Goal: Task Accomplishment & Management: Manage account settings

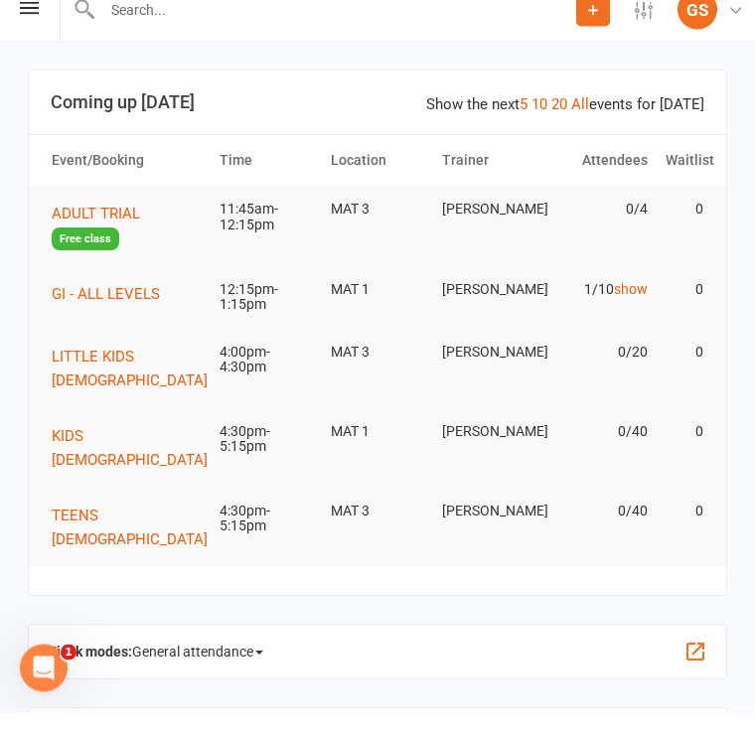
click at [117, 309] on span "GI - ALL LEVELS" at bounding box center [106, 318] width 108 height 18
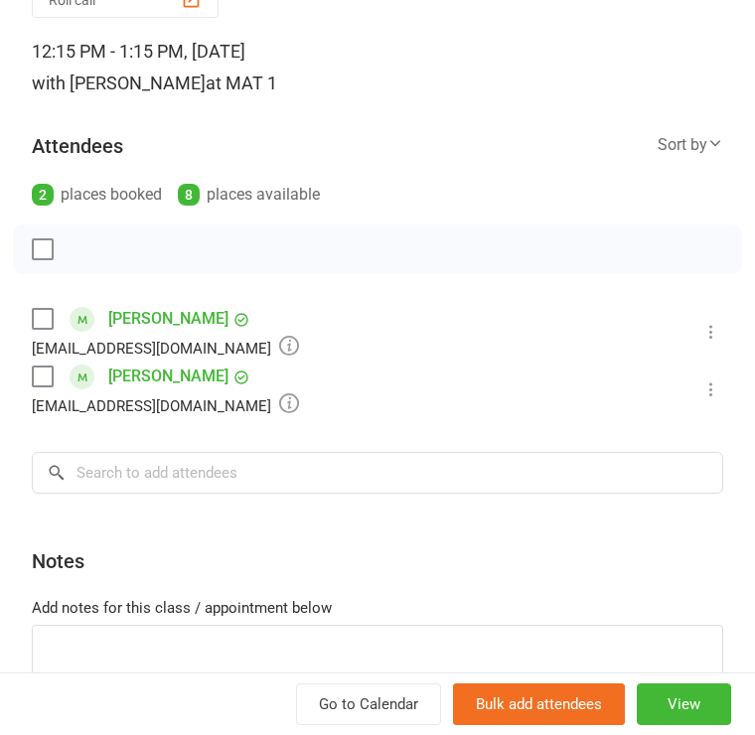
scroll to position [141, 0]
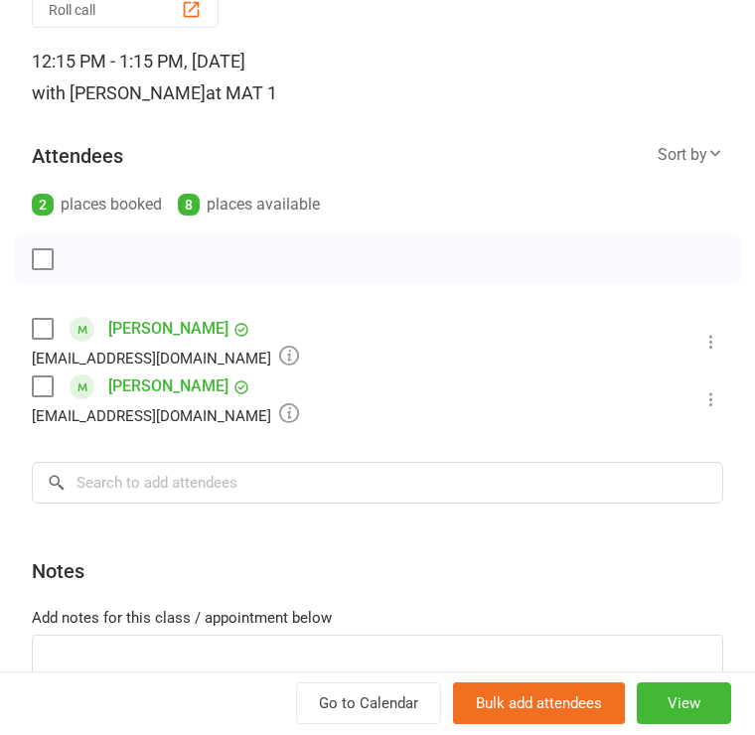
click at [690, 725] on button "View" at bounding box center [684, 705] width 94 height 42
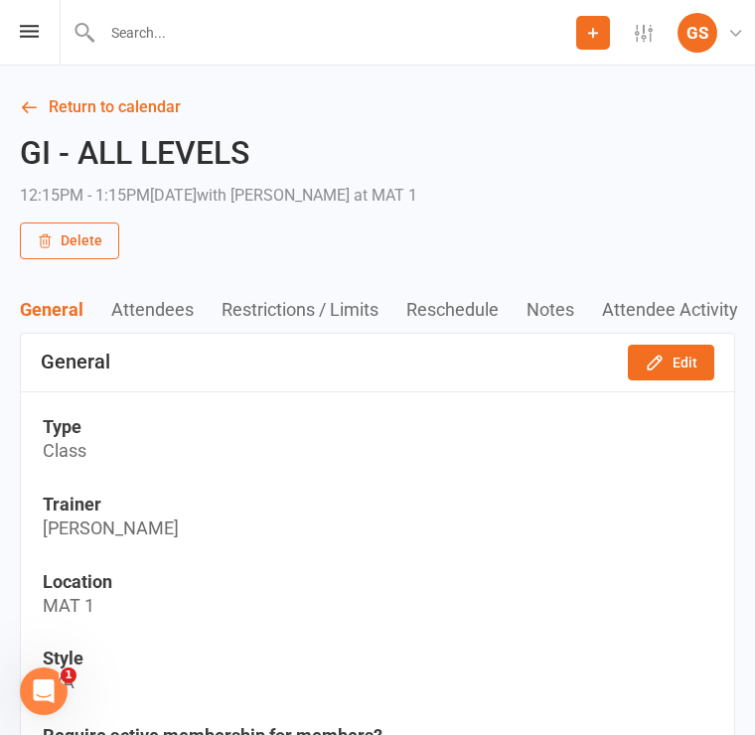
click at [147, 107] on link "Return to calendar" at bounding box center [377, 107] width 715 height 28
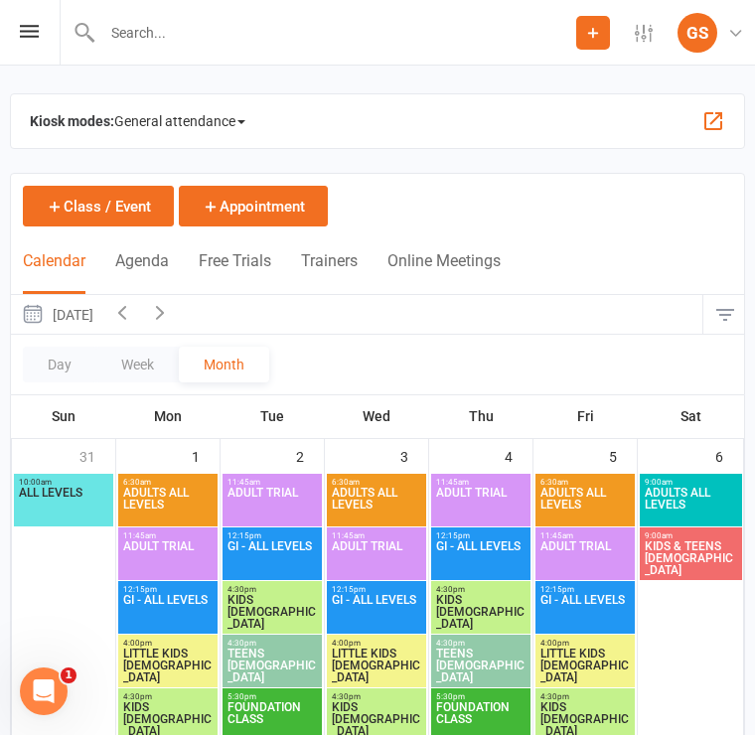
scroll to position [287, 2]
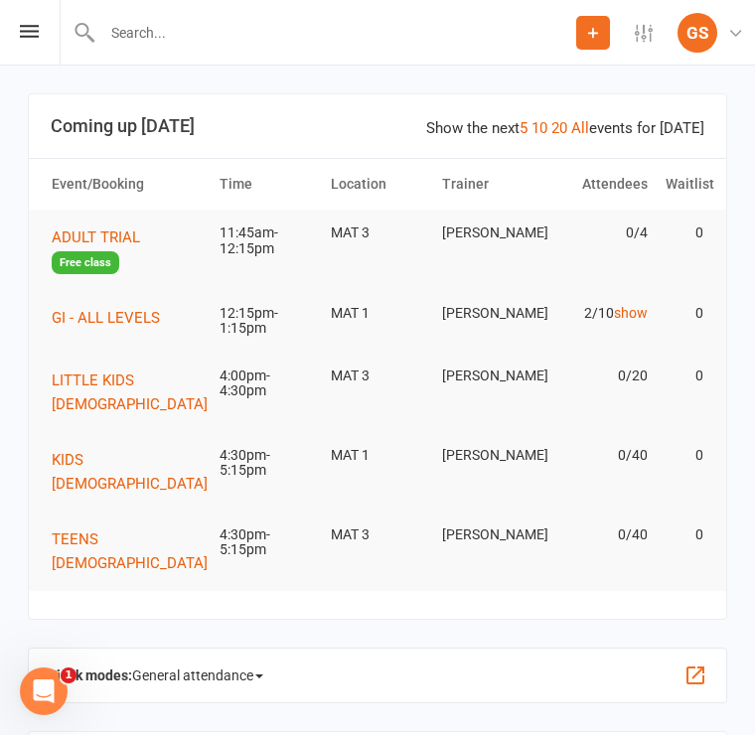
click at [136, 326] on button "GI - ALL LEVELS" at bounding box center [113, 318] width 122 height 24
